Goal: Task Accomplishment & Management: Complete application form

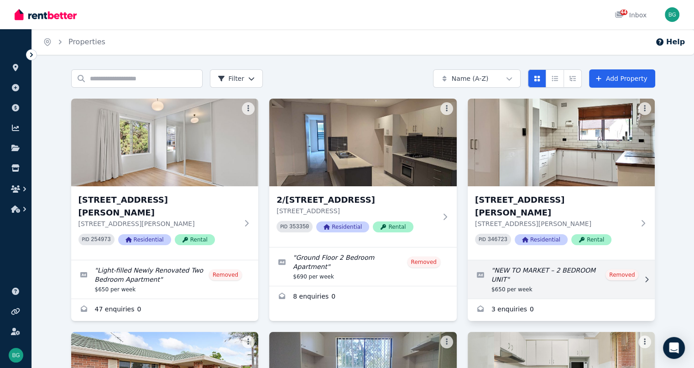
click at [641, 265] on link "Edit listing: NEW TO MARKET – 2 BEDROOM UNIT" at bounding box center [560, 279] width 187 height 38
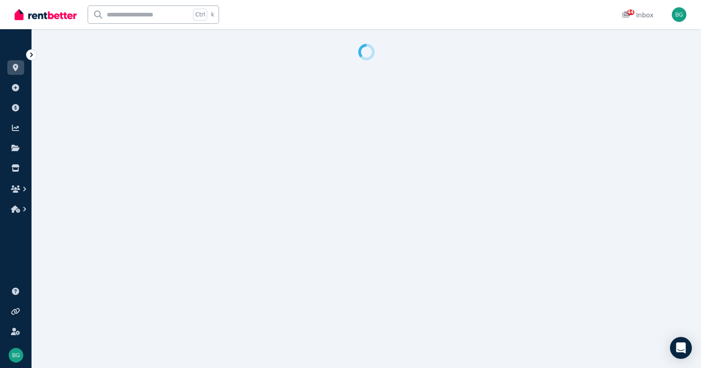
select select "**********"
